Goal: Check status: Check status

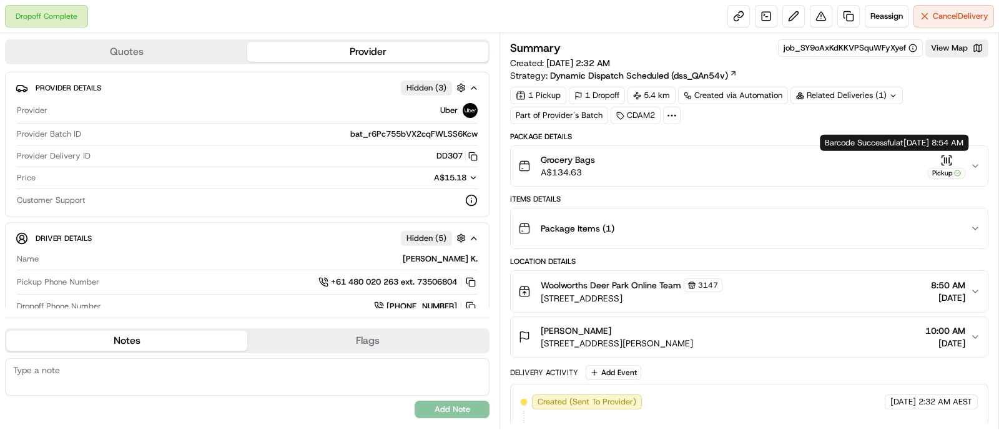
click at [942, 164] on icon "button" at bounding box center [943, 164] width 2 height 2
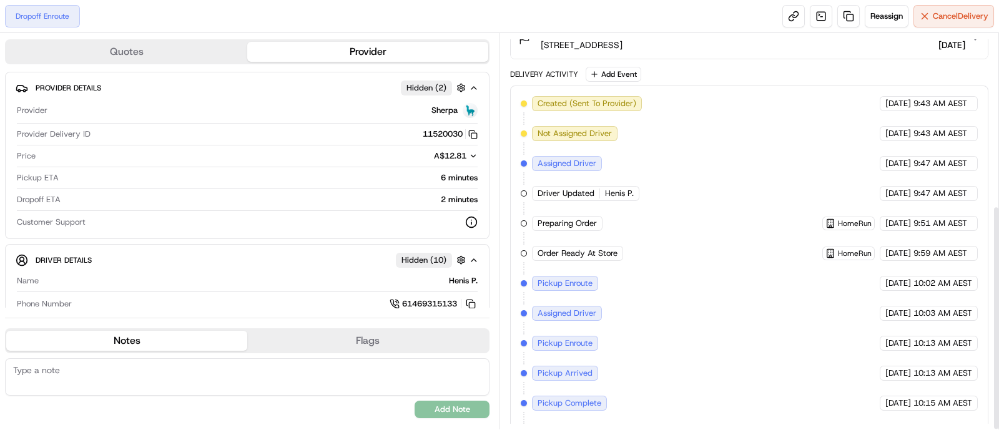
scroll to position [301, 0]
